Goal: Transaction & Acquisition: Subscribe to service/newsletter

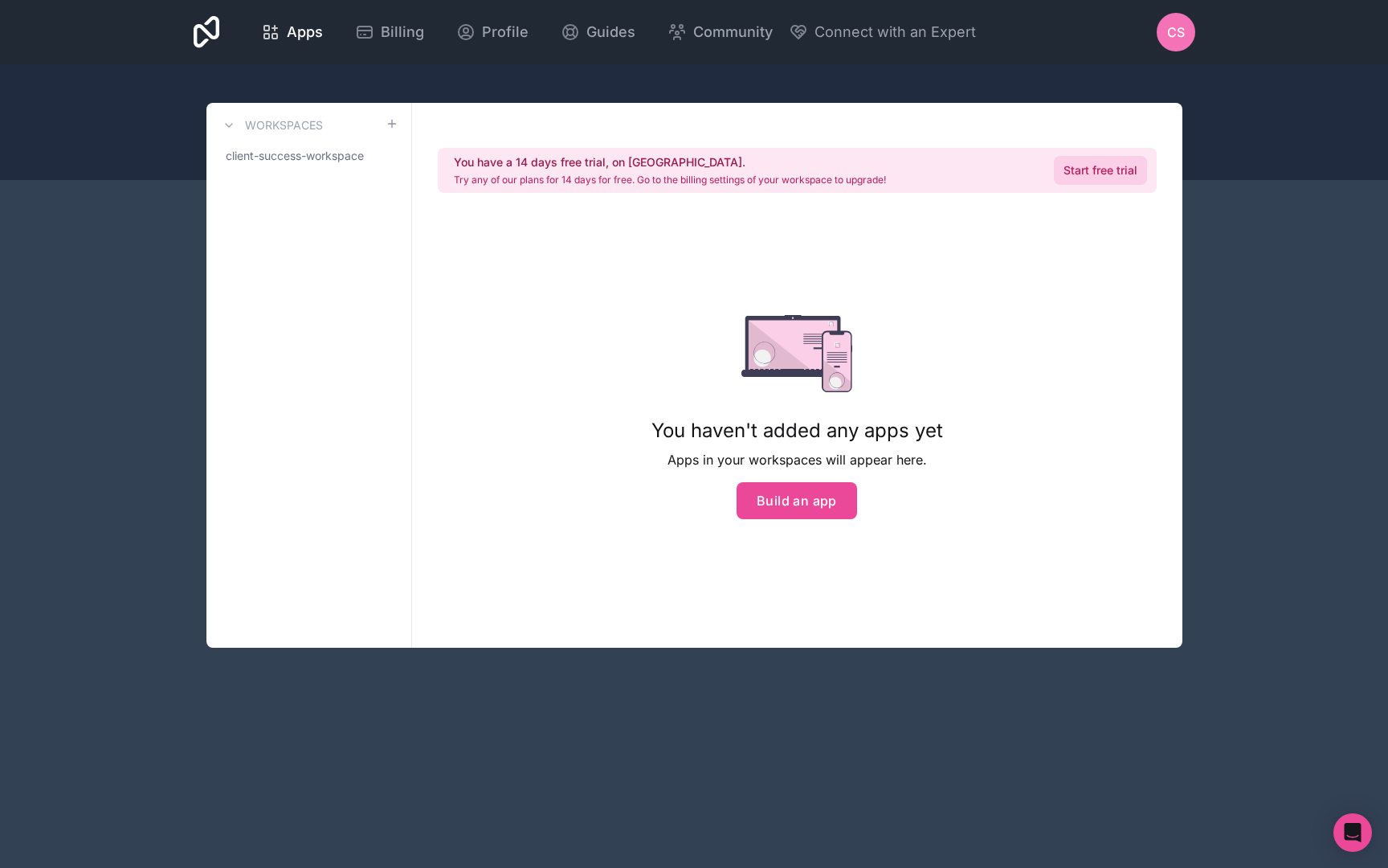
click at [1097, 174] on link "Start free trial" at bounding box center [1101, 171] width 93 height 29
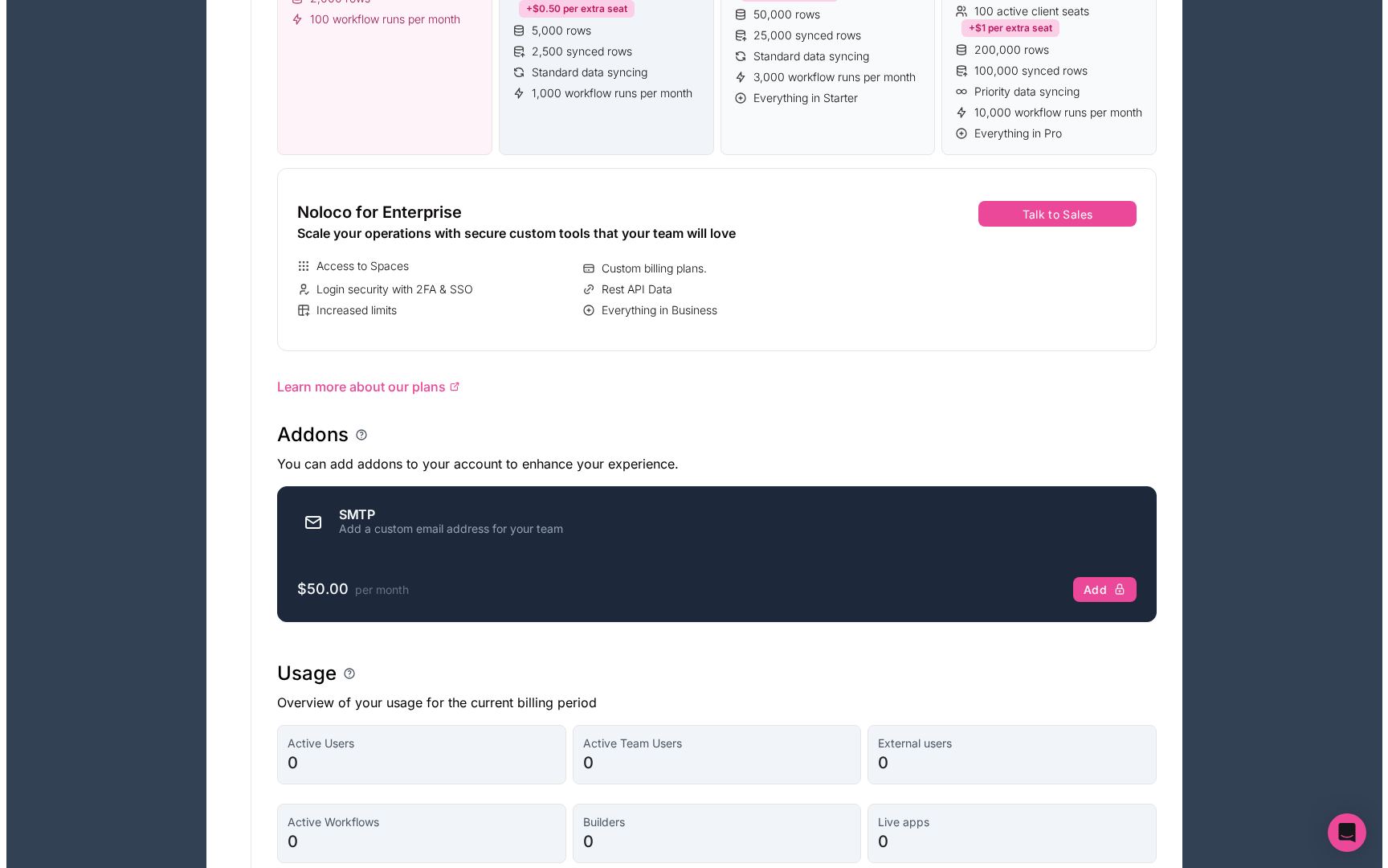
scroll to position [11, 0]
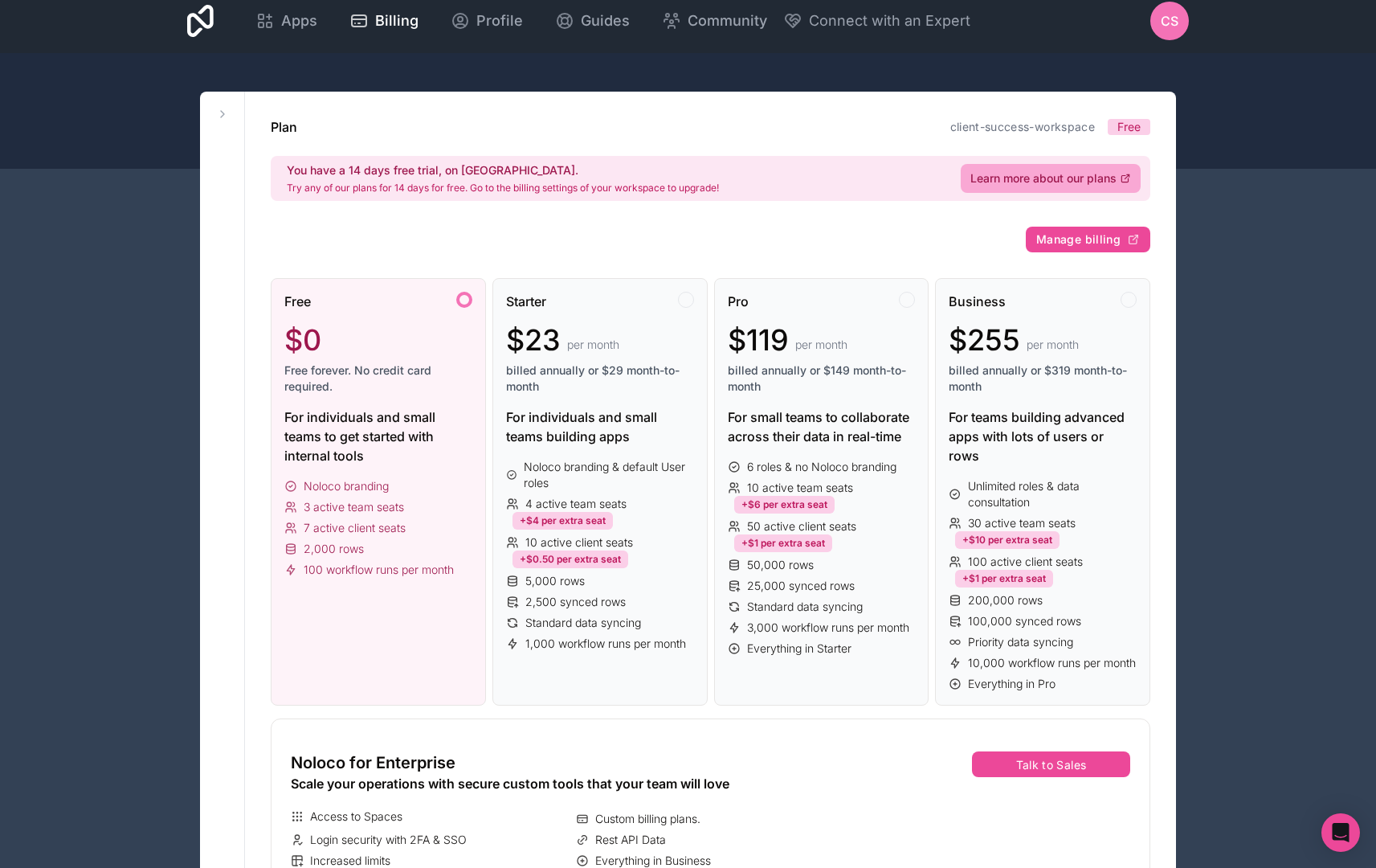
click at [421, 454] on div "For individuals and small teams to get started with internal tools" at bounding box center [378, 436] width 188 height 58
click at [1208, 163] on div at bounding box center [688, 111] width 1376 height 116
click at [629, 350] on div "$23 per month" at bounding box center [600, 339] width 188 height 32
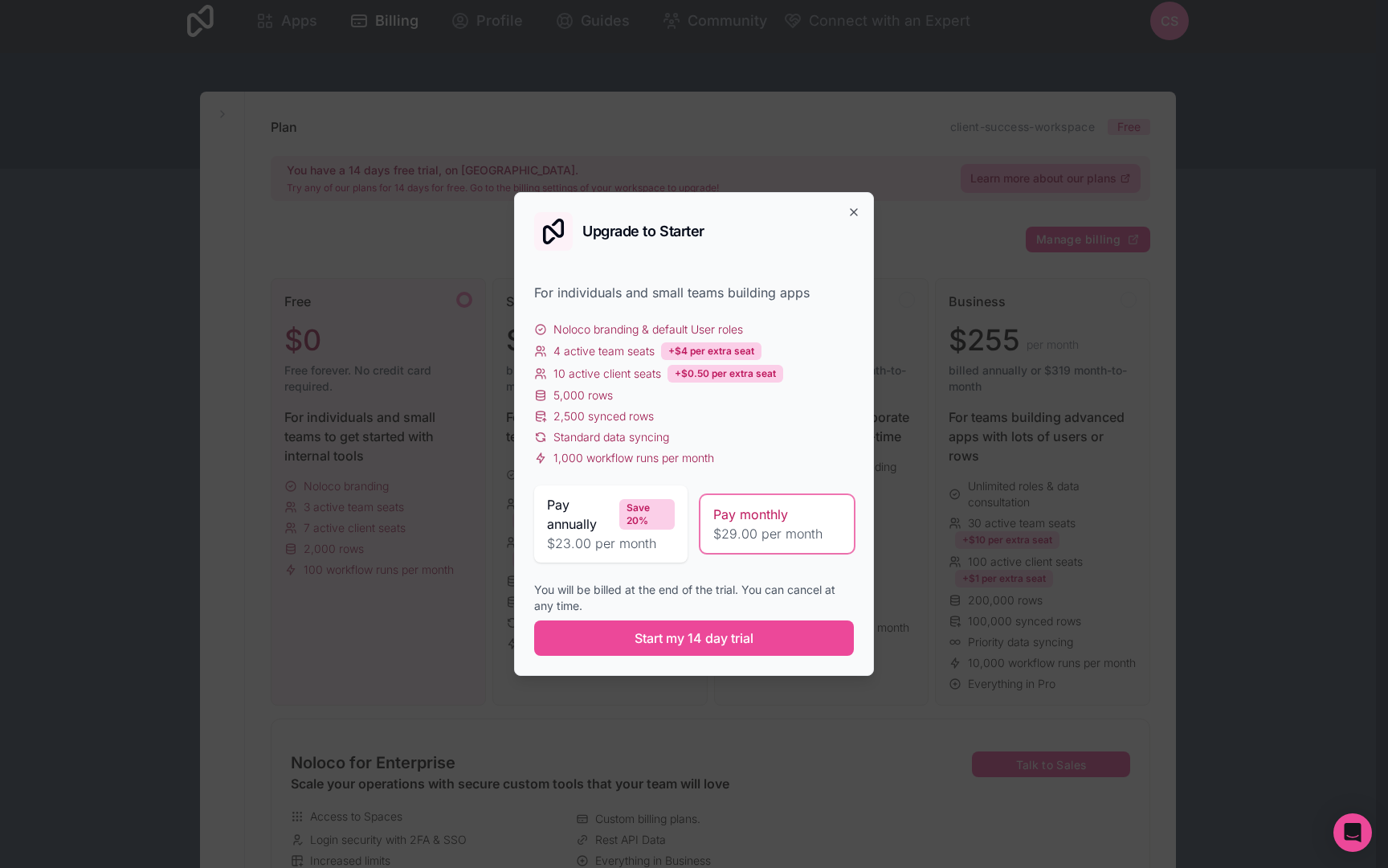
click at [618, 545] on span "$23.00 per month" at bounding box center [611, 543] width 128 height 19
click at [787, 534] on span "$29.00 per month" at bounding box center [778, 533] width 128 height 19
click at [718, 649] on button "Start my 14 day trial" at bounding box center [694, 638] width 320 height 36
